Goal: Book appointment/travel/reservation

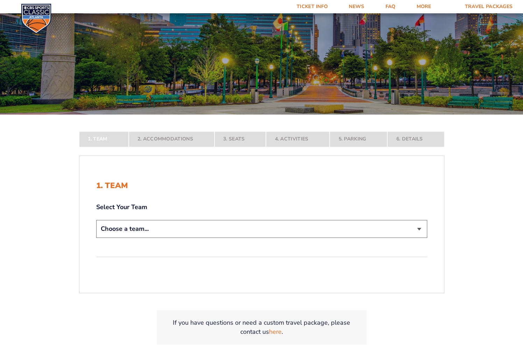
scroll to position [70, 0]
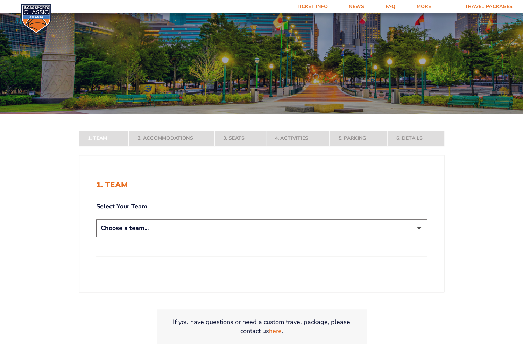
click at [419, 227] on select "Choose a team... [US_STATE] Wildcats [US_STATE] State Buckeyes [US_STATE] Tar H…" at bounding box center [261, 228] width 331 height 18
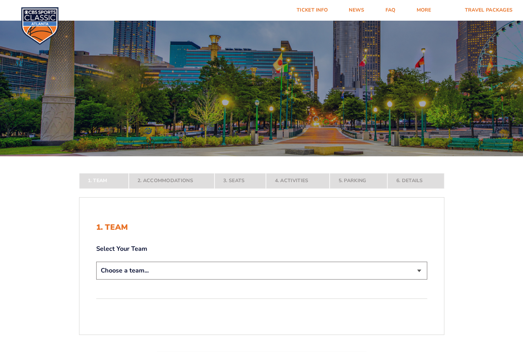
scroll to position [0, 0]
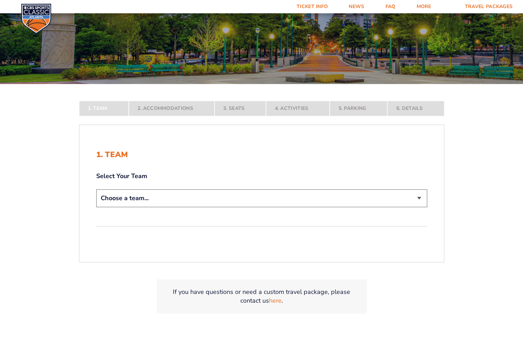
scroll to position [105, 0]
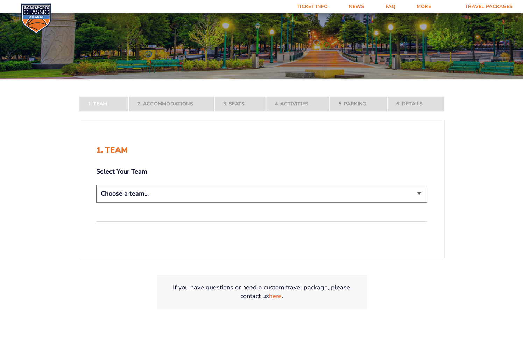
drag, startPoint x: 423, startPoint y: 194, endPoint x: 389, endPoint y: 197, distance: 34.1
click at [423, 194] on select "Choose a team... [US_STATE] Wildcats [US_STATE] State Buckeyes [US_STATE] Tar H…" at bounding box center [261, 194] width 331 height 18
select select "12956"
click at [96, 203] on select "Choose a team... [US_STATE] Wildcats [US_STATE] State Buckeyes [US_STATE] Tar H…" at bounding box center [261, 194] width 331 height 18
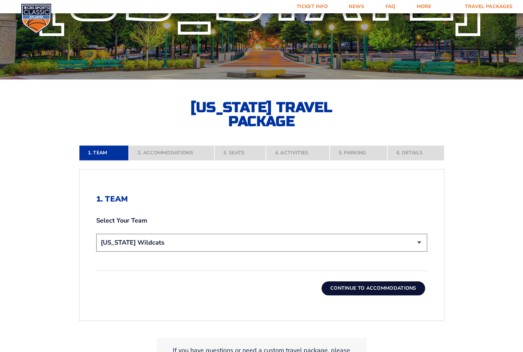
click at [399, 289] on button "Continue To Accommodations" at bounding box center [374, 288] width 104 height 14
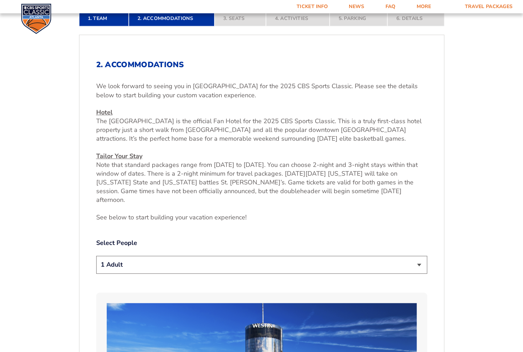
scroll to position [272, 0]
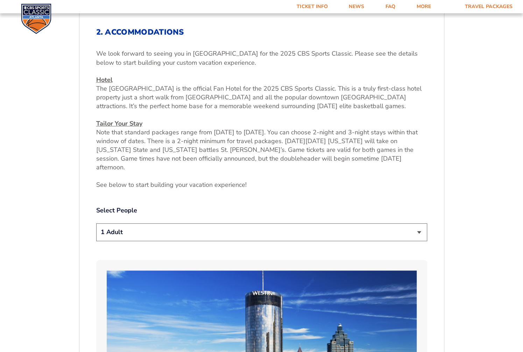
click at [419, 223] on select "1 Adult 2 Adults 3 Adults 4 Adults 2 Adults + 1 Child 2 Adults + 2 Children 2 A…" at bounding box center [261, 232] width 331 height 18
select select "2 Adults"
click at [96, 223] on select "1 Adult 2 Adults 3 Adults 4 Adults 2 Adults + 1 Child 2 Adults + 2 Children 2 A…" at bounding box center [261, 232] width 331 height 18
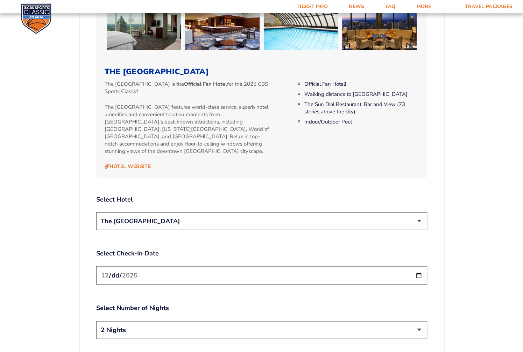
scroll to position [726, 0]
click at [421, 212] on select "The [GEOGRAPHIC_DATA]" at bounding box center [261, 221] width 331 height 18
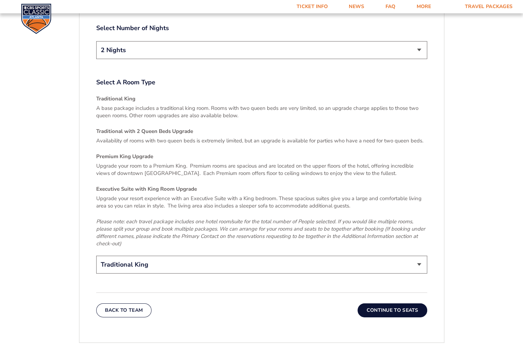
scroll to position [1006, 0]
click at [421, 255] on select "Traditional King Traditional with 2 Queen Beds Upgrade (+$45 per night) Premium…" at bounding box center [261, 264] width 331 height 18
select select "Traditional with 2 Queen Beds Upgrade"
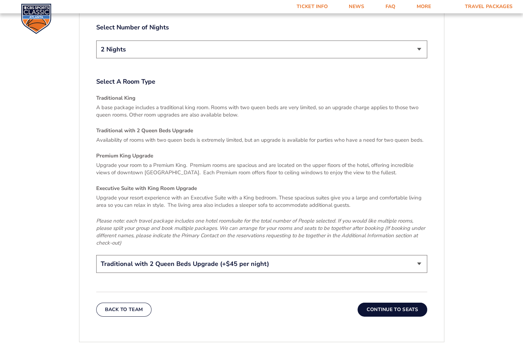
click at [96, 255] on select "Traditional King Traditional with 2 Queen Beds Upgrade (+$45 per night) Premium…" at bounding box center [261, 264] width 331 height 18
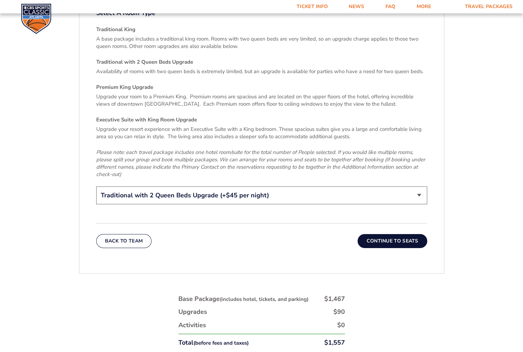
scroll to position [1076, 0]
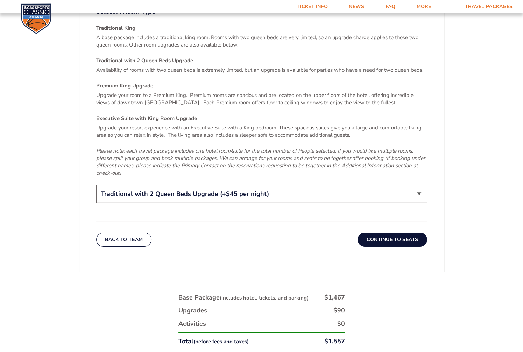
click at [389, 233] on button "Continue To Seats" at bounding box center [392, 240] width 69 height 14
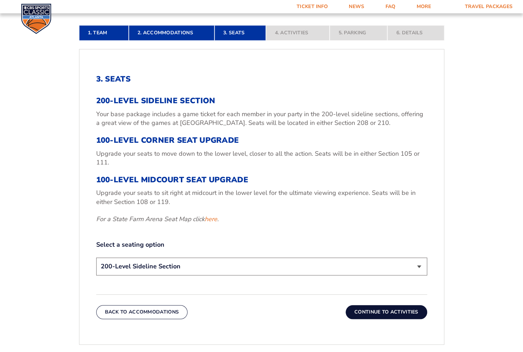
scroll to position [237, 0]
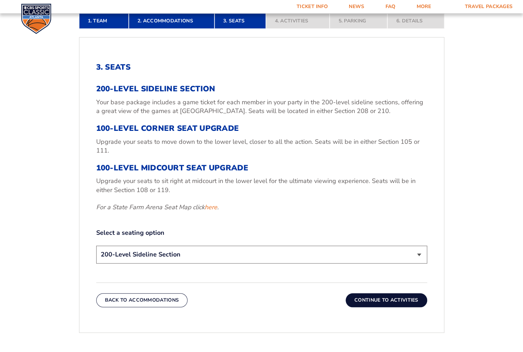
click at [420, 253] on select "200-Level Sideline Section 100-Level Corner Seat Upgrade (+$120 per person) 100…" at bounding box center [261, 255] width 331 height 18
click at [96, 246] on select "200-Level Sideline Section 100-Level Corner Seat Upgrade (+$120 per person) 100…" at bounding box center [261, 255] width 331 height 18
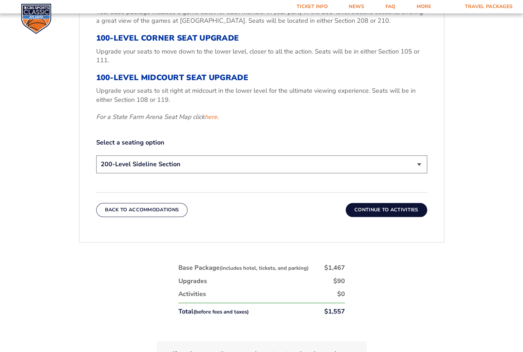
scroll to position [327, 0]
click at [395, 211] on button "Continue To Activities" at bounding box center [387, 210] width 82 height 14
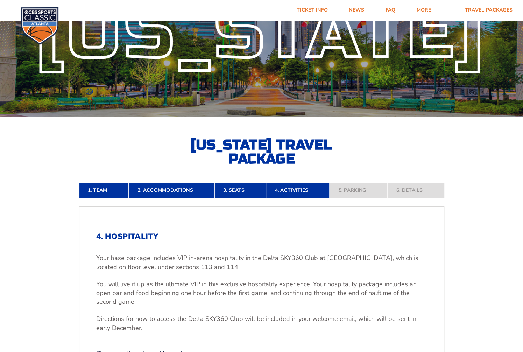
scroll to position [0, 0]
